Goal: Book appointment/travel/reservation

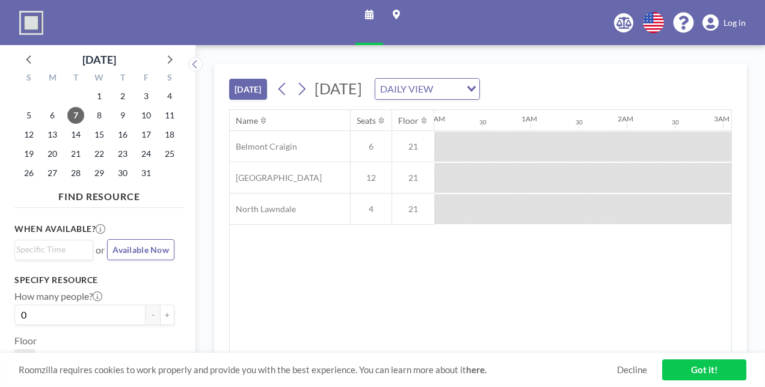
scroll to position [0, 1203]
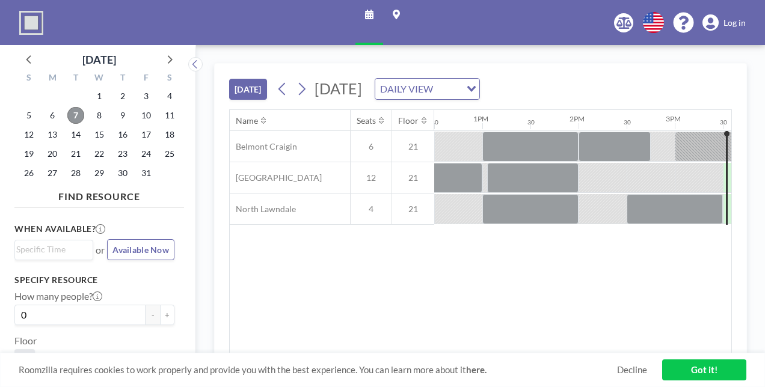
click at [76, 114] on span "7" at bounding box center [75, 115] width 17 height 17
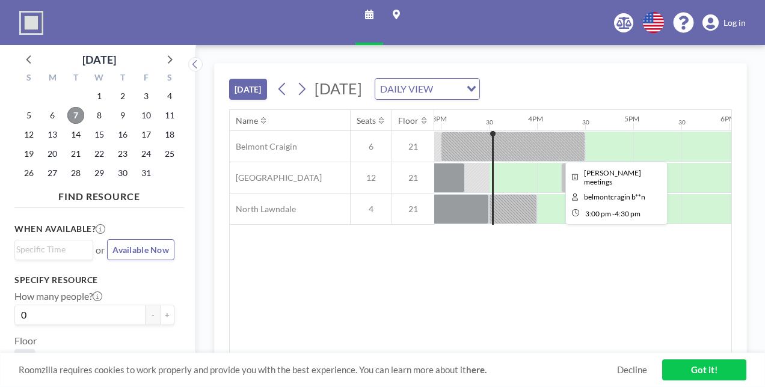
scroll to position [0, 1444]
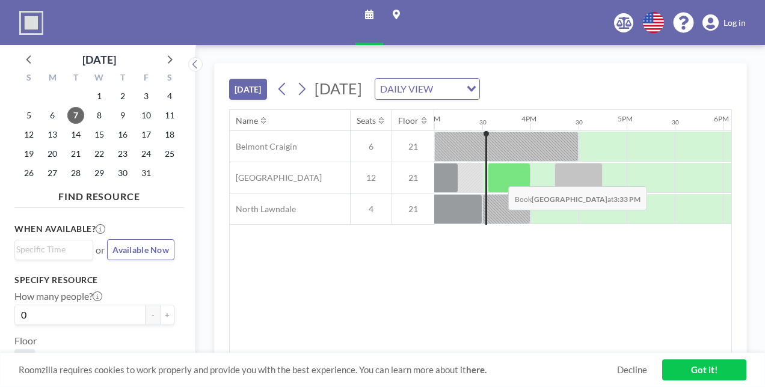
click at [499, 176] on div at bounding box center [509, 178] width 43 height 30
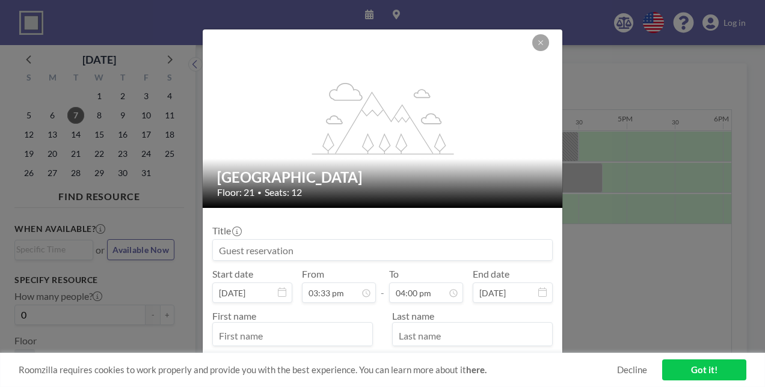
click at [435, 251] on input at bounding box center [382, 250] width 339 height 20
type input "meeting"
click at [316, 333] on input "text" at bounding box center [292, 335] width 159 height 20
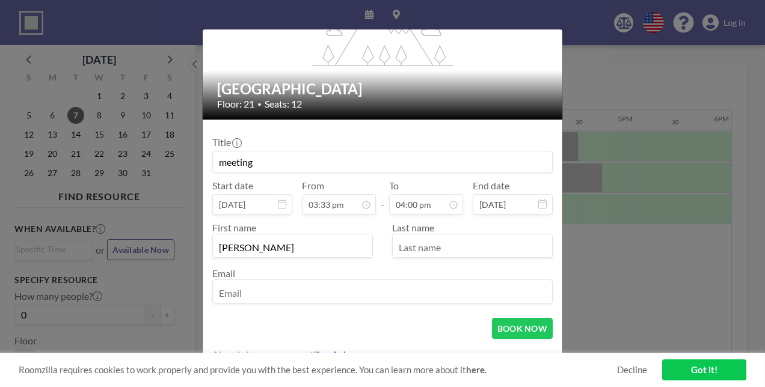
scroll to position [89, 0]
type input "[PERSON_NAME]"
click at [425, 250] on input "text" at bounding box center [472, 246] width 159 height 20
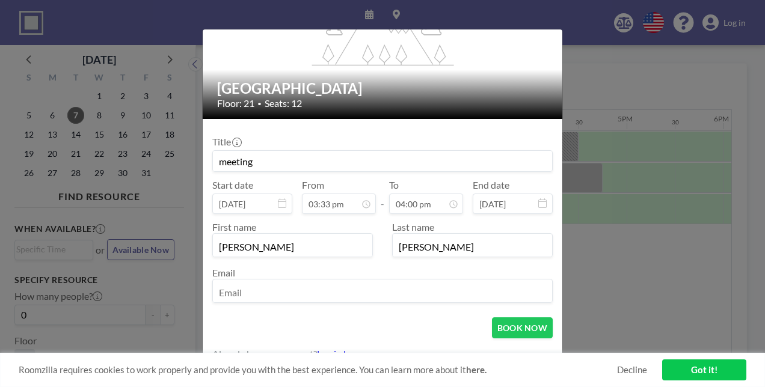
type input "[PERSON_NAME]"
click at [404, 293] on input "email" at bounding box center [382, 292] width 339 height 20
type input "[EMAIL_ADDRESS][DOMAIN_NAME]"
click at [512, 333] on button "BOOK NOW" at bounding box center [522, 328] width 61 height 21
